Goal: Check status

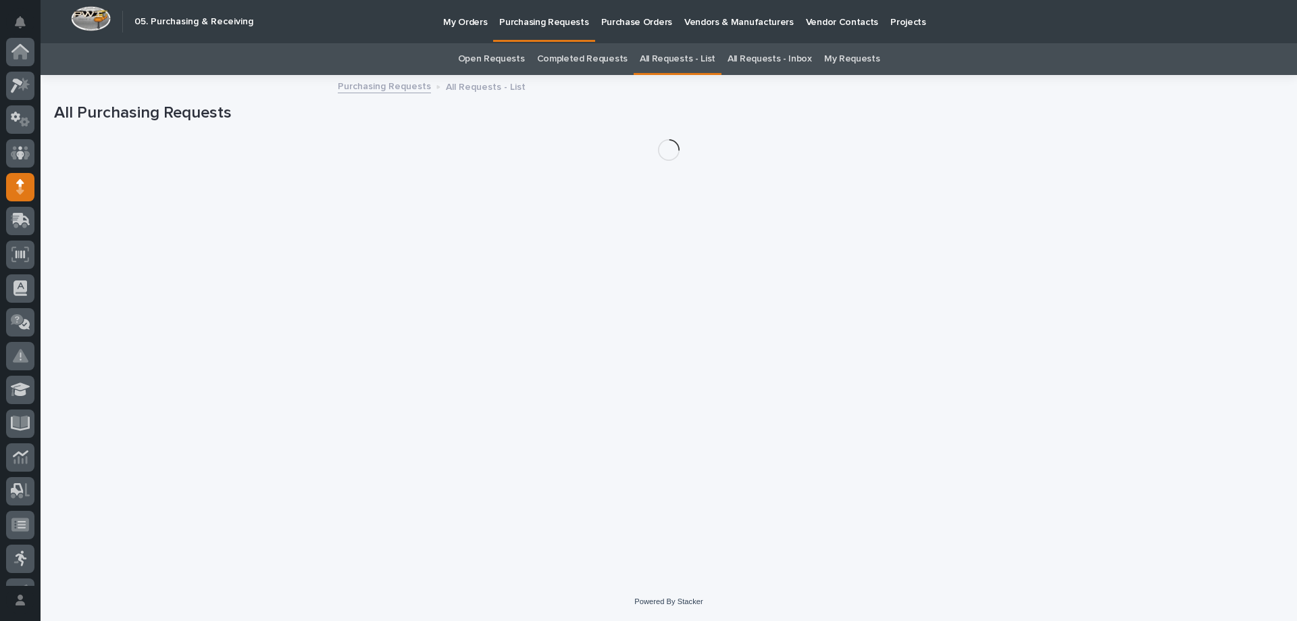
scroll to position [135, 0]
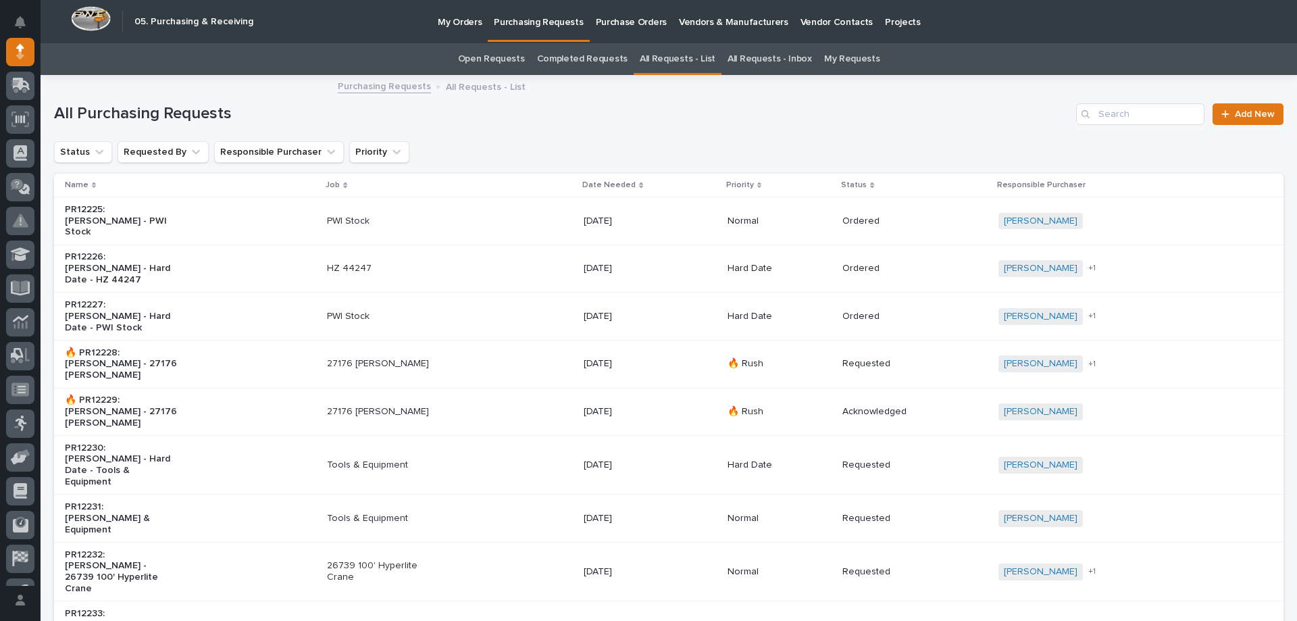
click at [845, 61] on link "My Requests" at bounding box center [852, 59] width 56 height 32
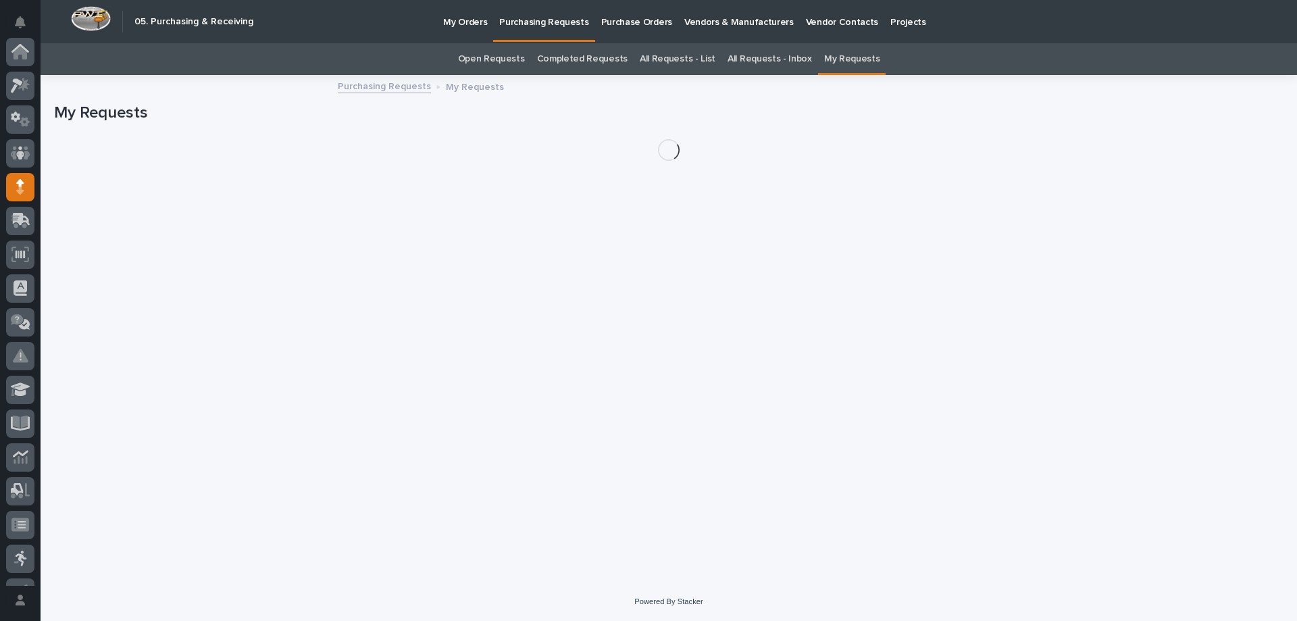
scroll to position [135, 0]
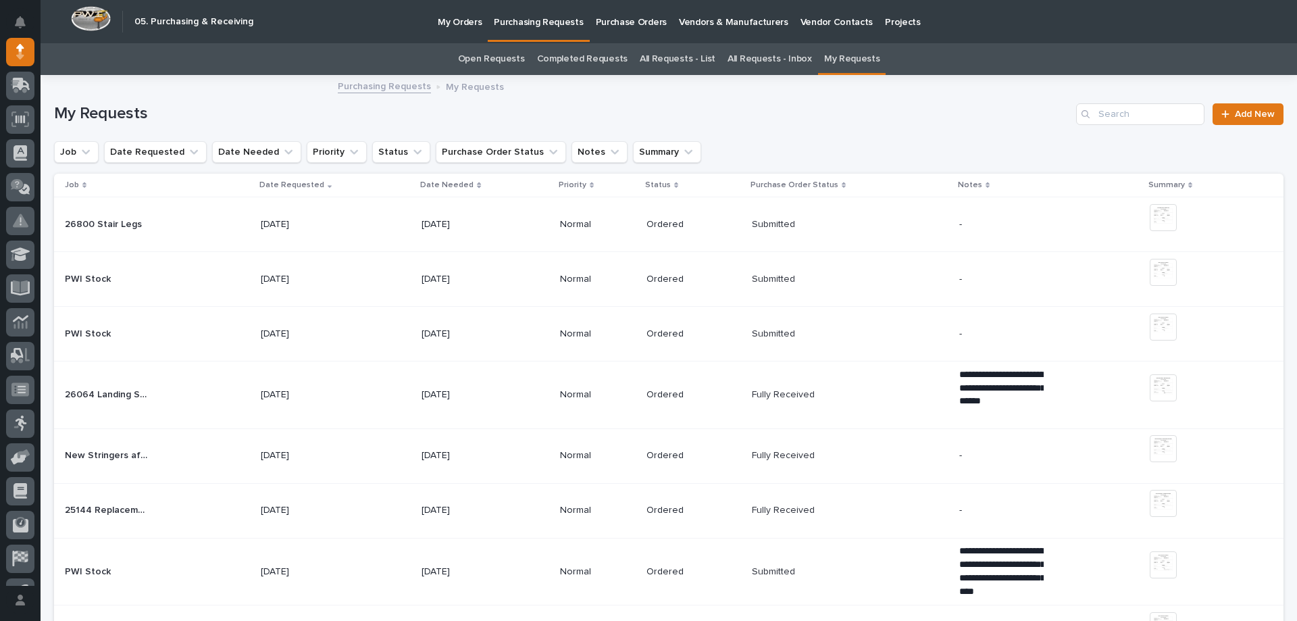
click at [224, 287] on div "PWI Stock PWI Stock" at bounding box center [157, 279] width 185 height 22
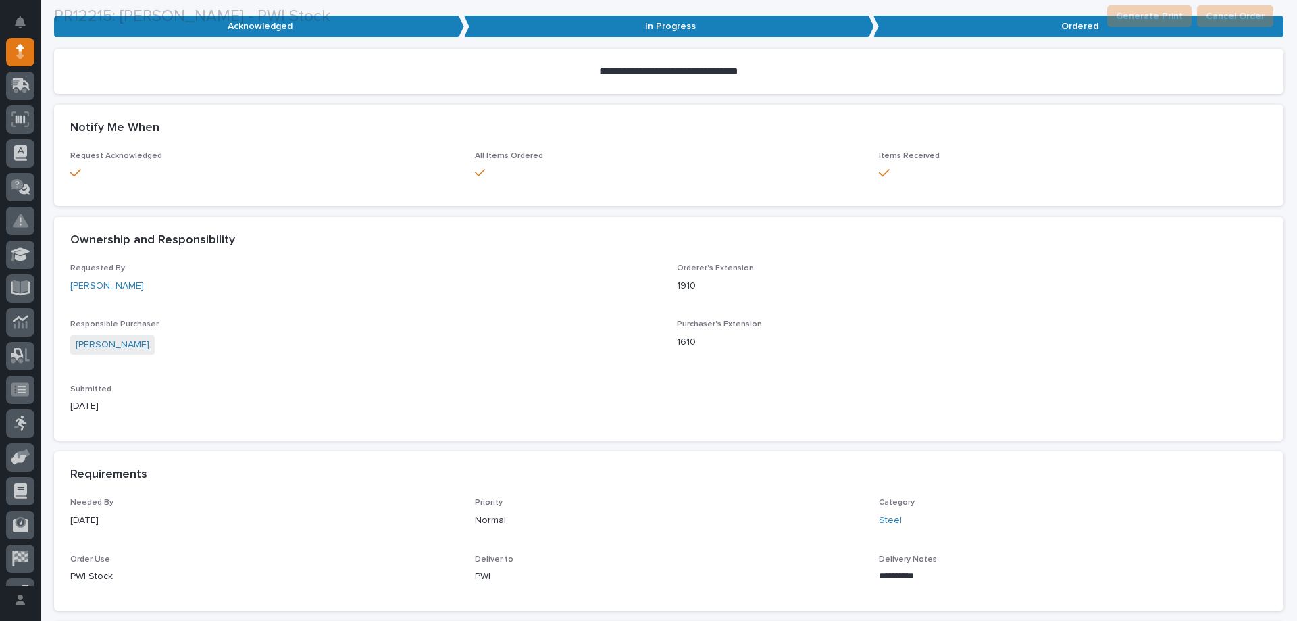
scroll to position [473, 0]
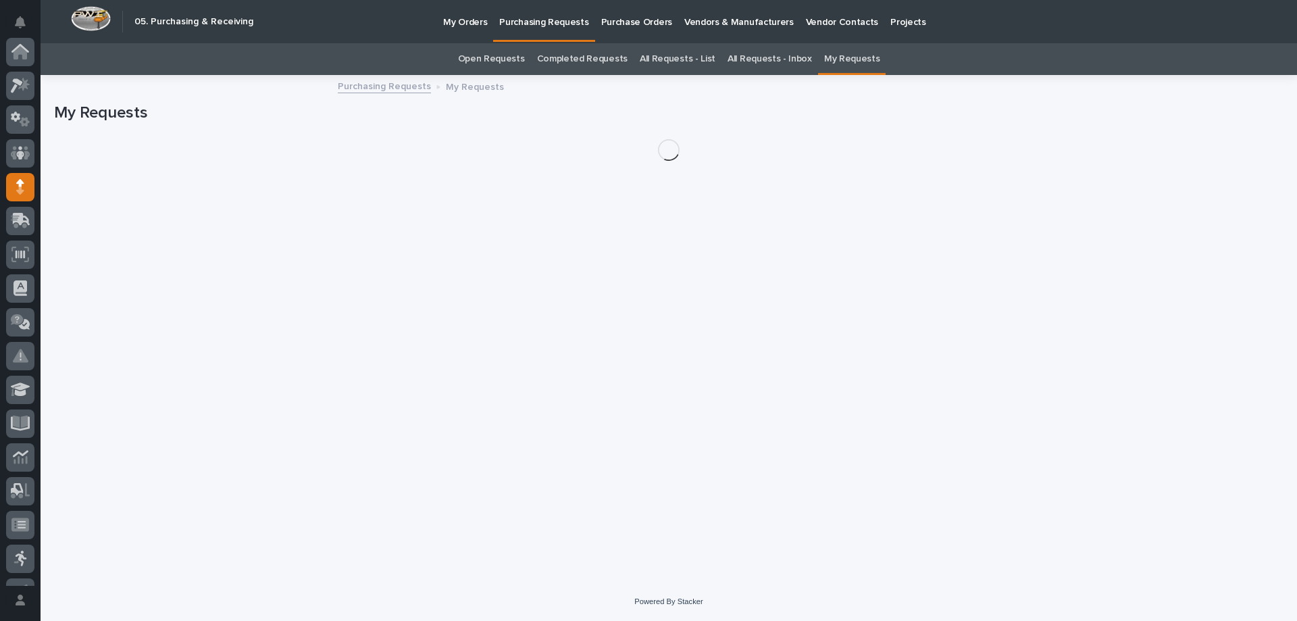
scroll to position [135, 0]
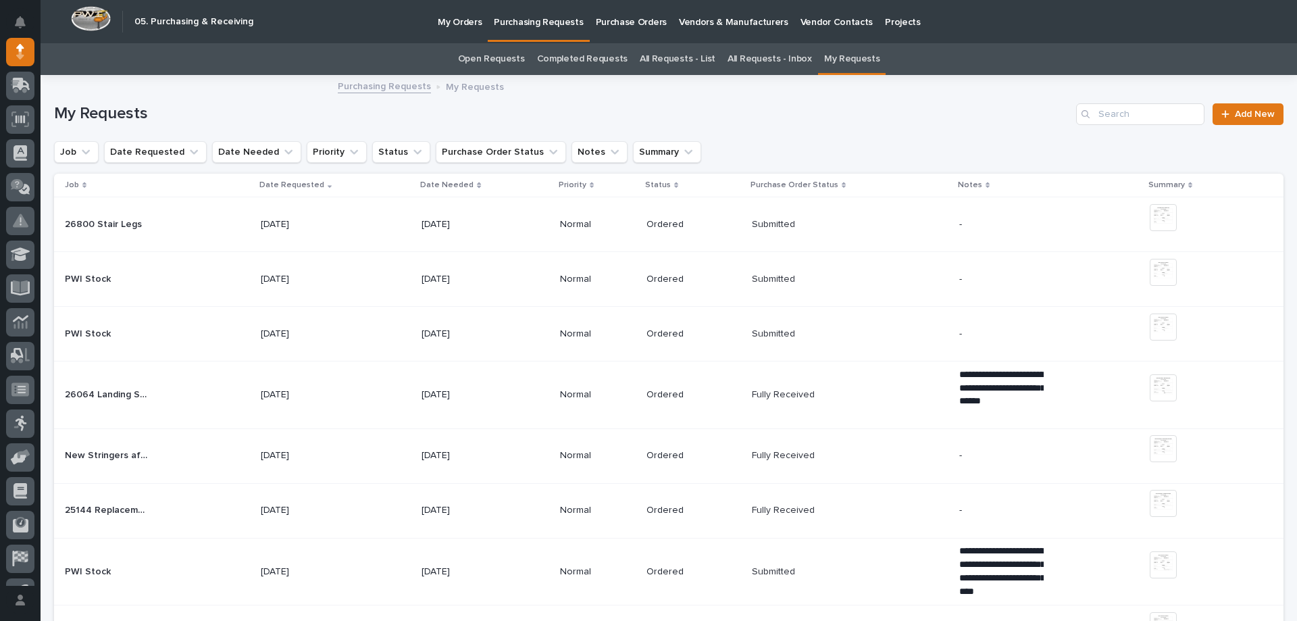
click at [531, 320] on td "[DATE]" at bounding box center [485, 334] width 138 height 55
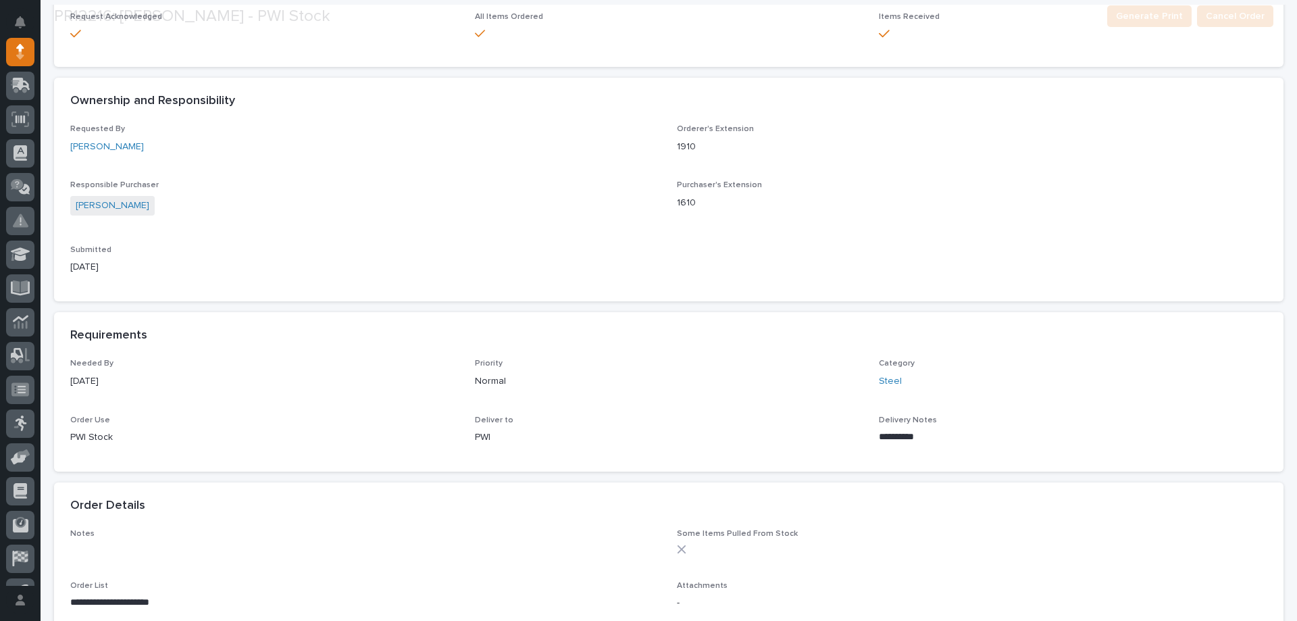
scroll to position [459, 0]
